Goal: Transaction & Acquisition: Subscribe to service/newsletter

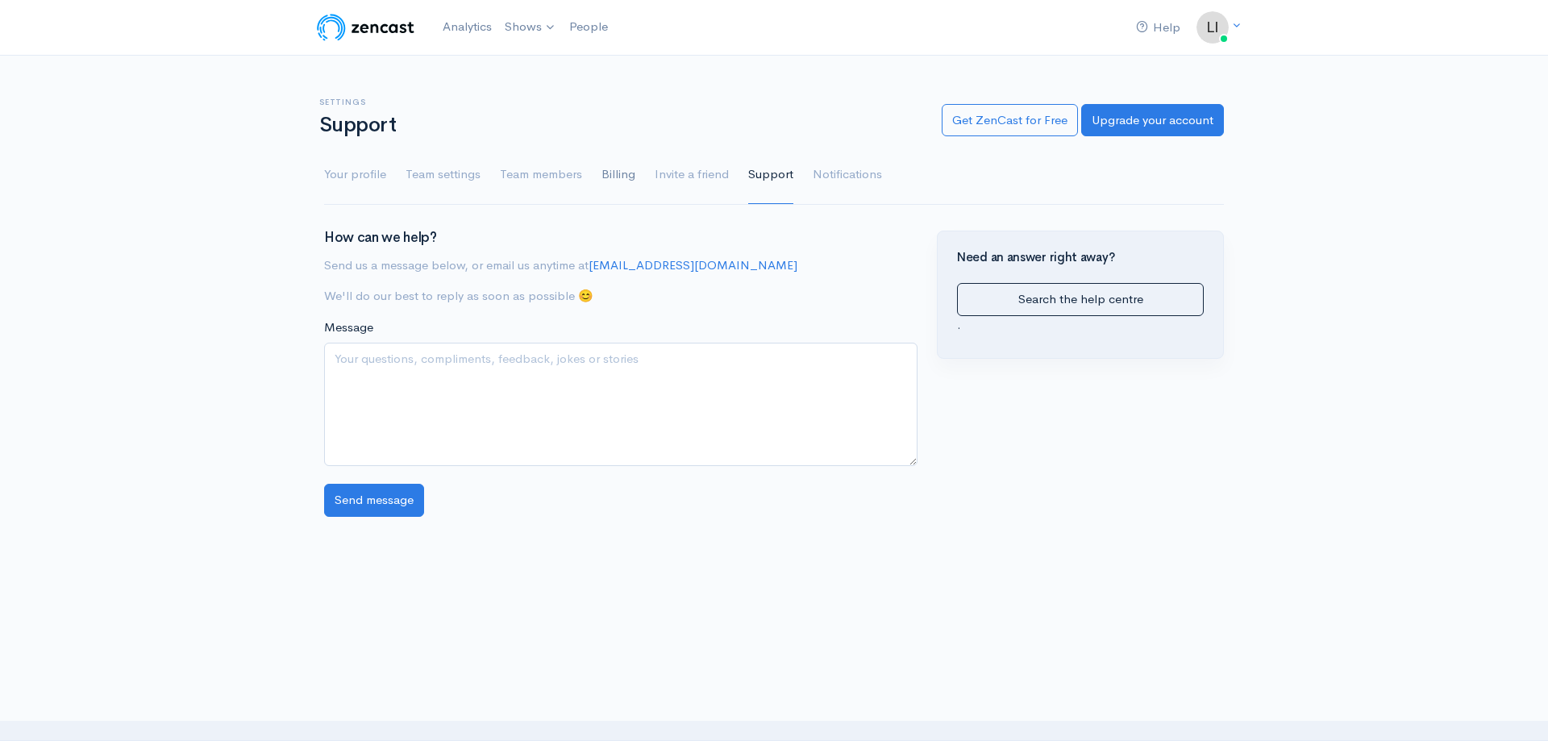
click at [603, 176] on link "Billing" at bounding box center [619, 175] width 34 height 58
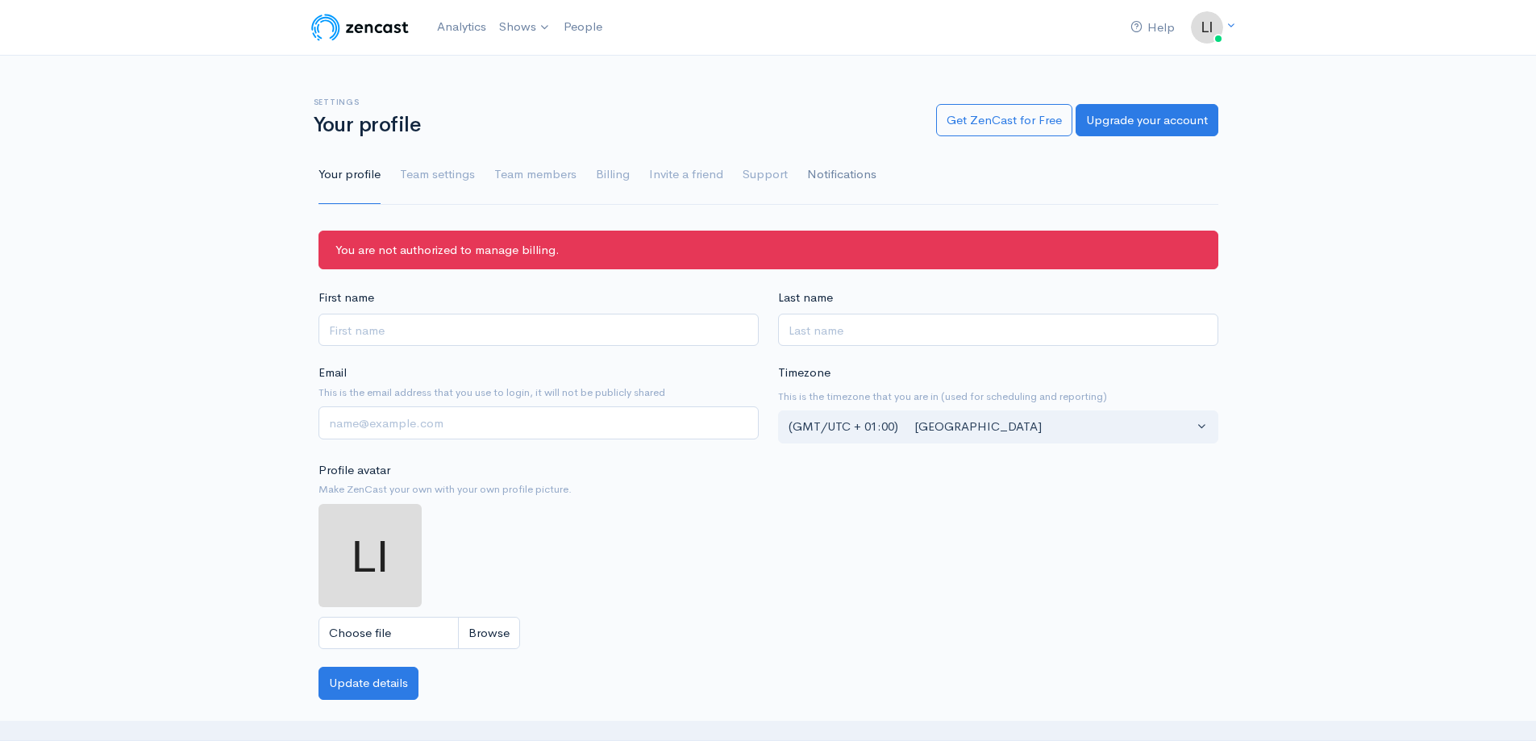
click at [818, 174] on link "Notifications" at bounding box center [841, 175] width 69 height 58
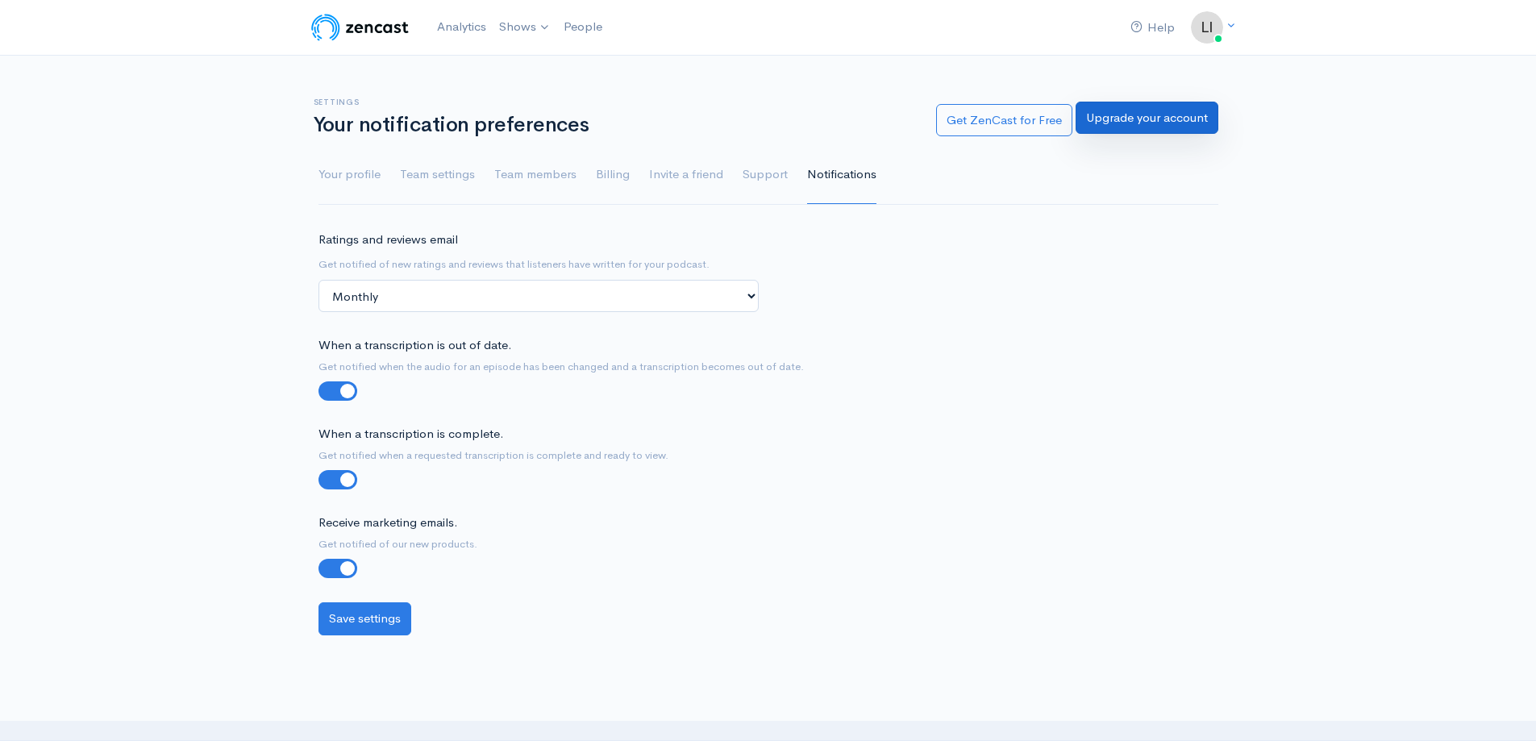
click at [1107, 122] on link "Upgrade your account" at bounding box center [1147, 118] width 143 height 33
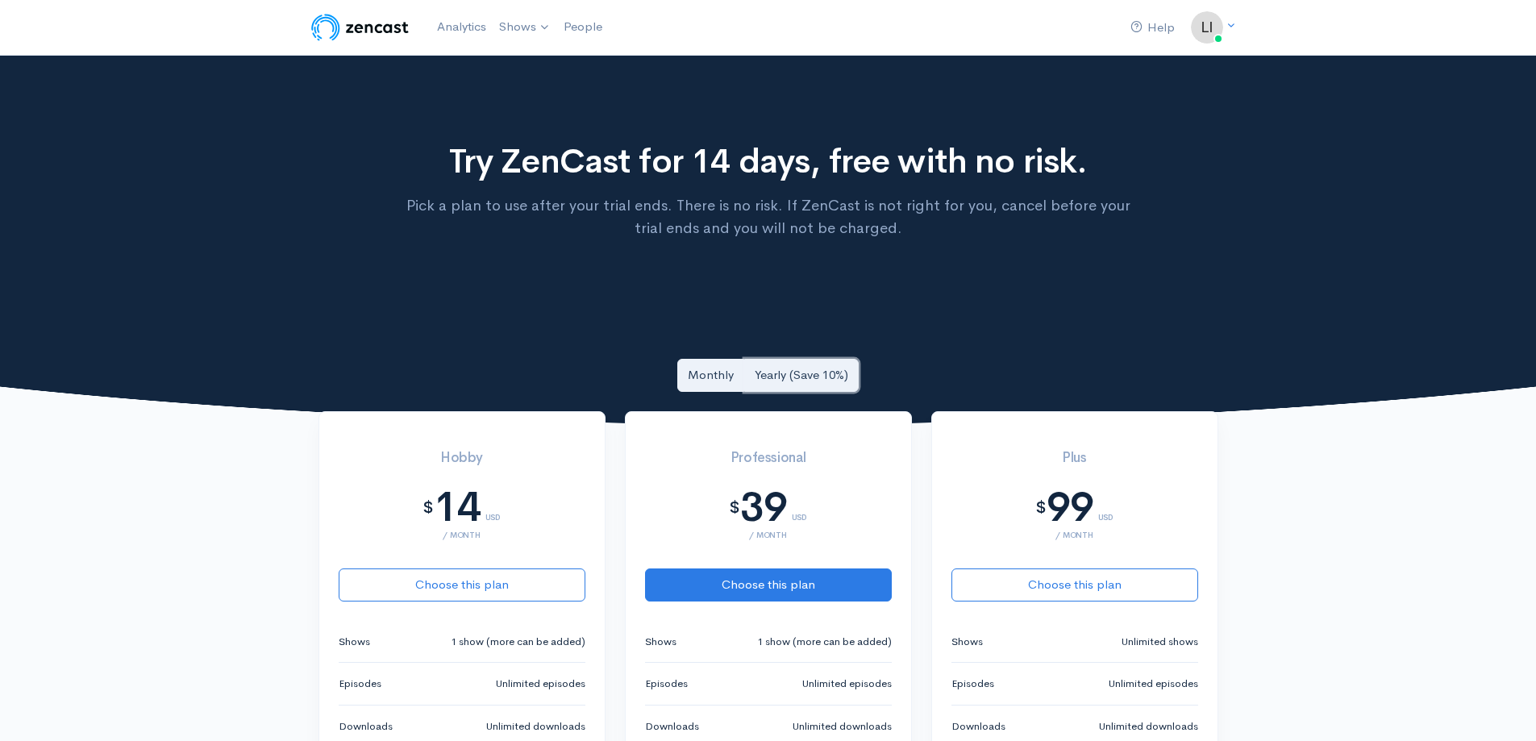
click at [798, 381] on link "Yearly (Save 10%)" at bounding box center [801, 375] width 114 height 33
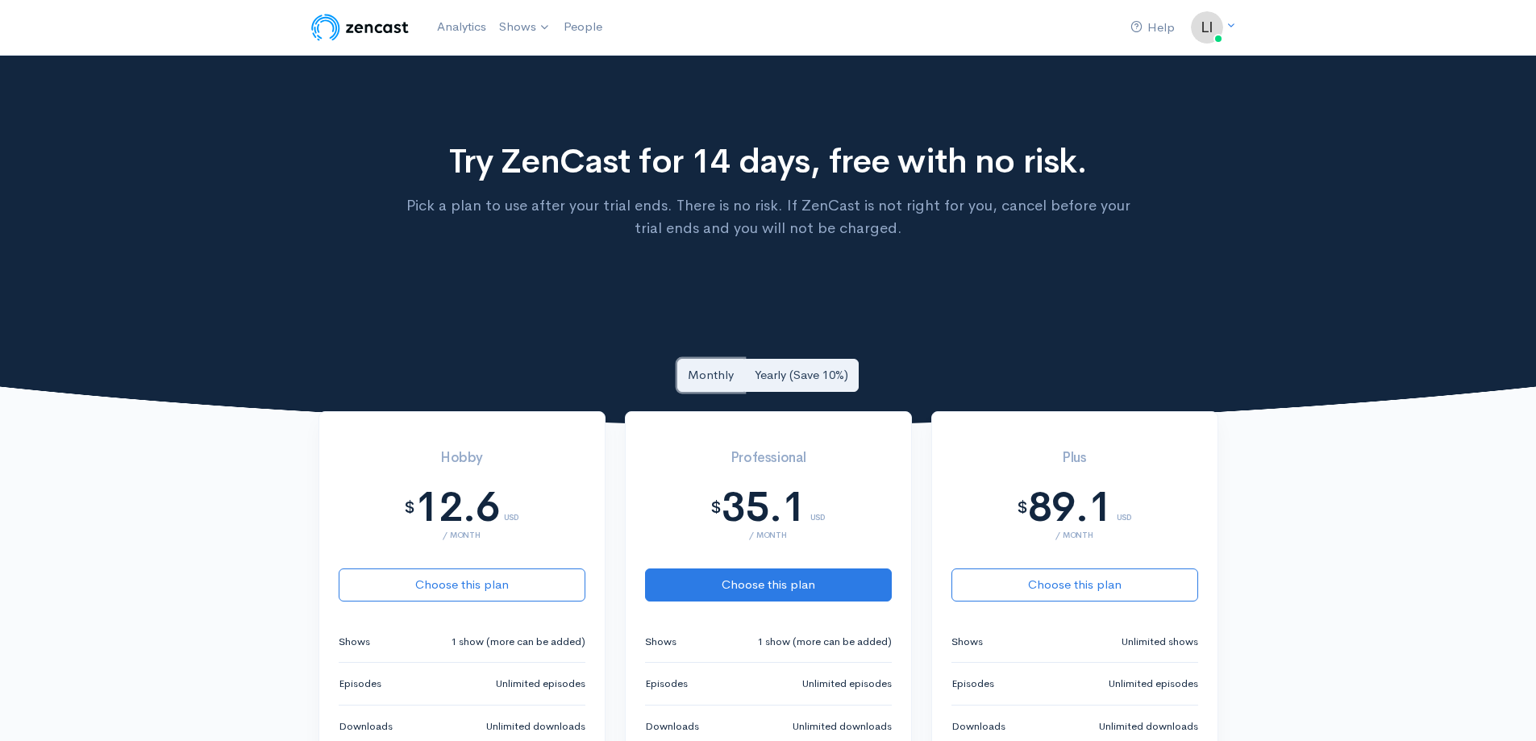
click at [727, 382] on link "Monthly" at bounding box center [710, 375] width 67 height 33
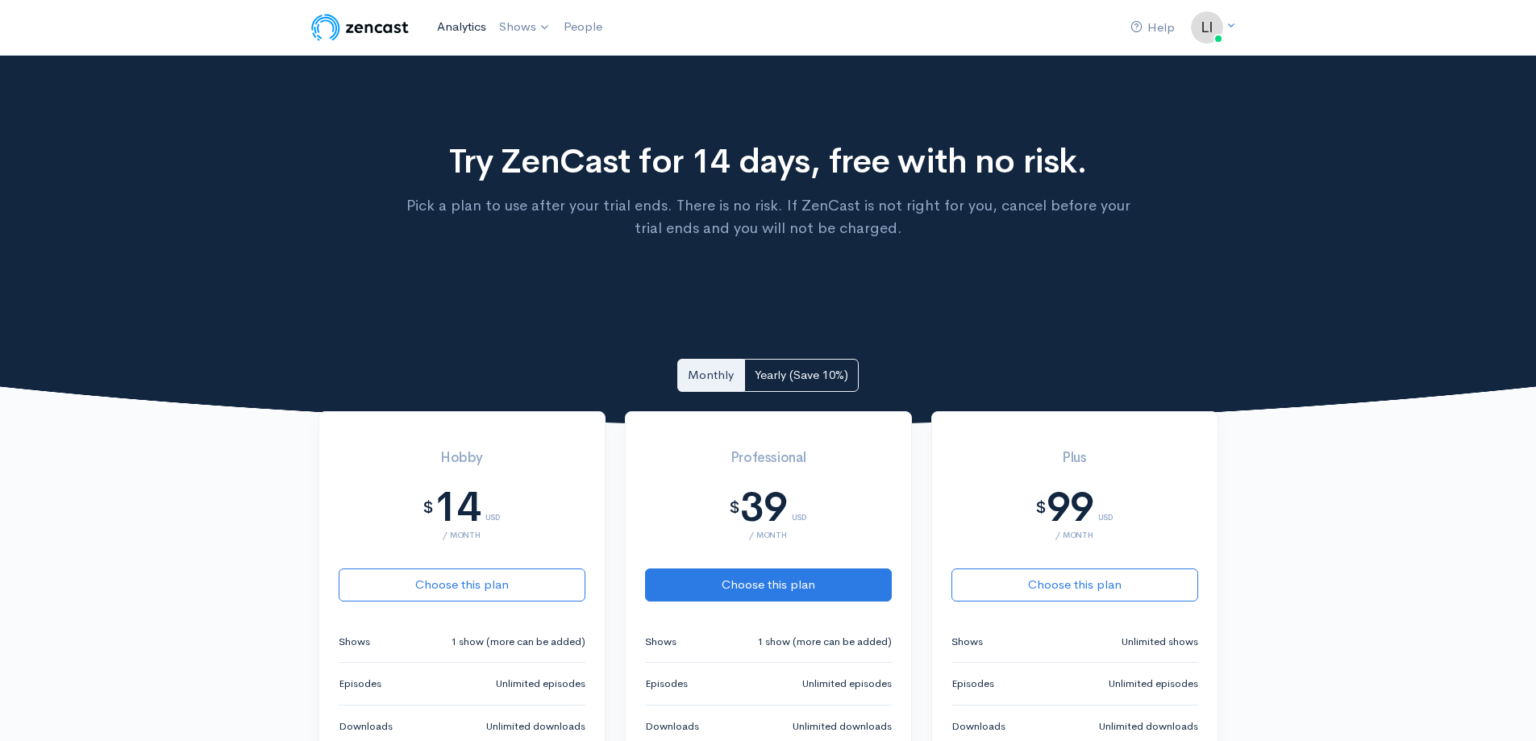
click at [472, 28] on link "Analytics" at bounding box center [462, 27] width 62 height 35
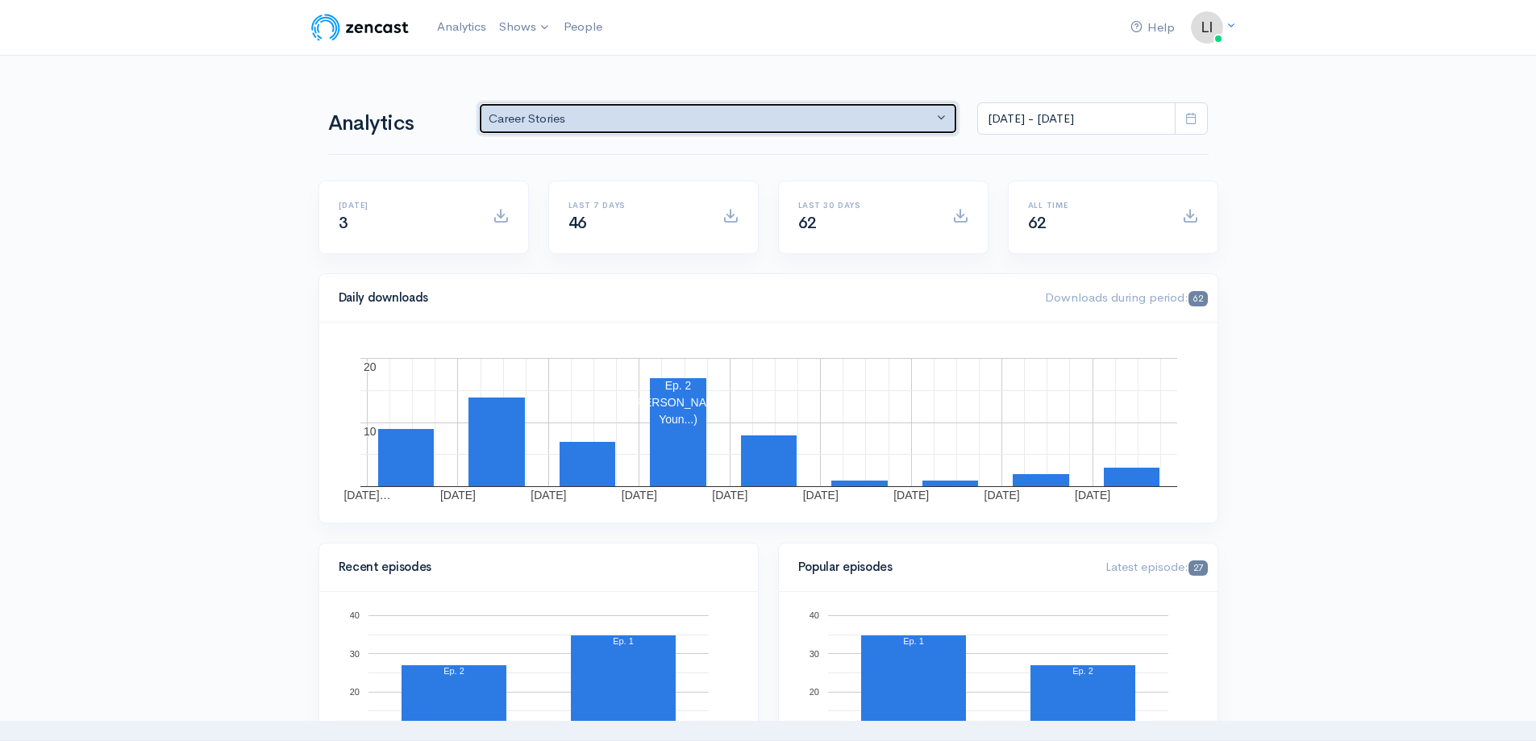
click at [493, 122] on div "Career Stories" at bounding box center [711, 119] width 445 height 19
click at [453, 127] on h1 "Analytics" at bounding box center [393, 123] width 131 height 23
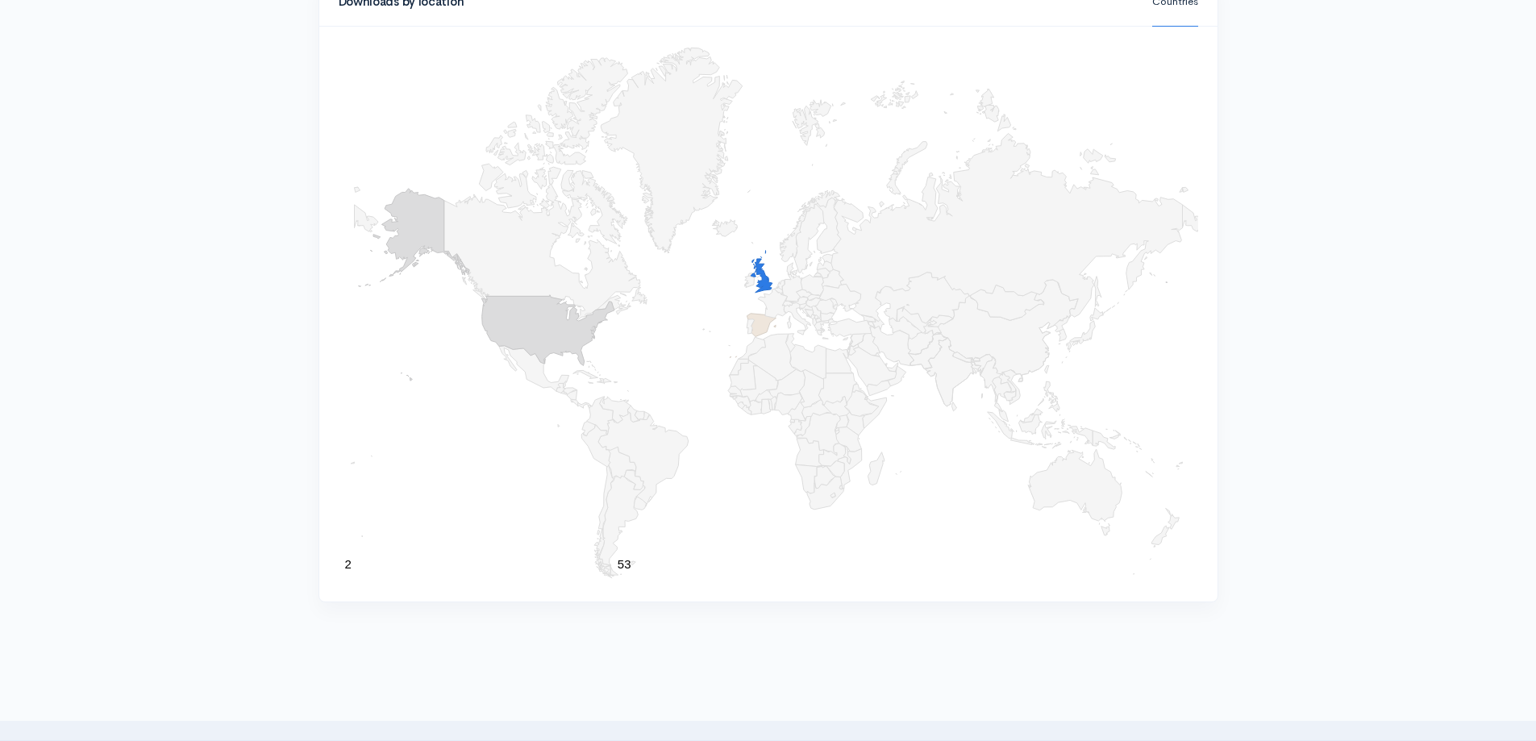
scroll to position [1371, 0]
